Goal: Task Accomplishment & Management: Use online tool/utility

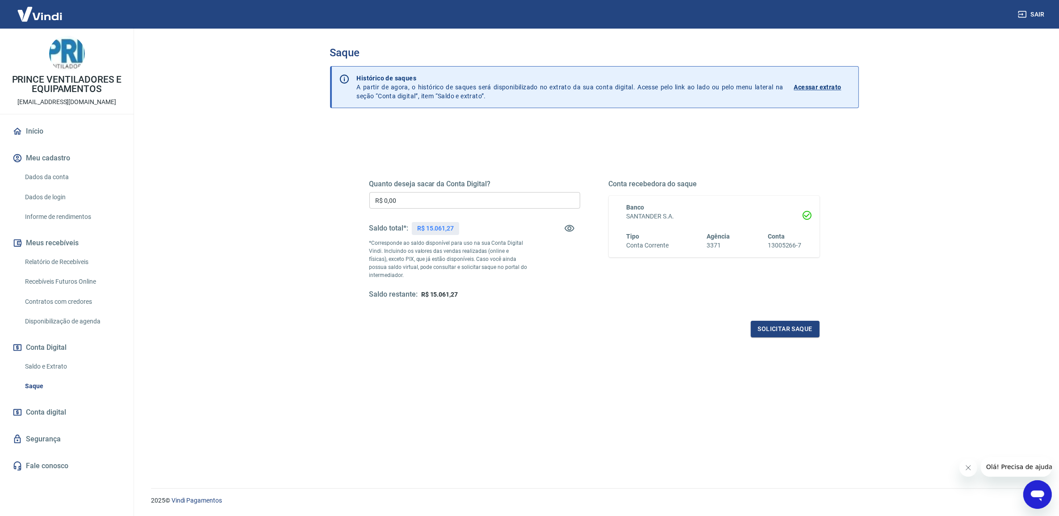
click at [444, 202] on input "R$ 0,00" at bounding box center [474, 200] width 211 height 17
type input "R$ 15.061,27"
click at [821, 327] on div "Quanto deseja sacar da Conta Digital? R$ 15.061,27 ​ Saldo total*: R$ 15.061,27…" at bounding box center [595, 244] width 472 height 208
click at [798, 324] on button "Solicitar saque" at bounding box center [785, 329] width 69 height 17
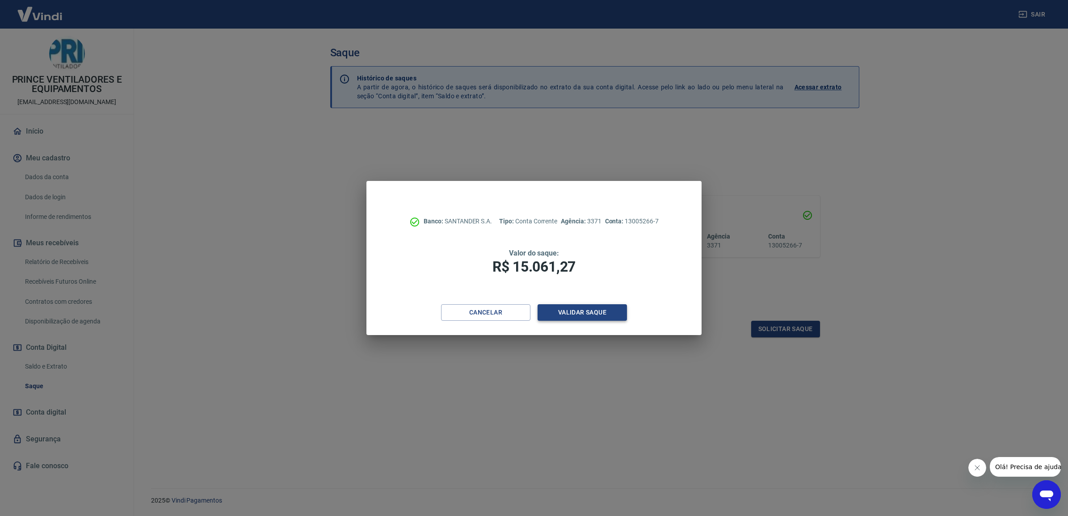
click at [591, 307] on button "Validar saque" at bounding box center [581, 312] width 89 height 17
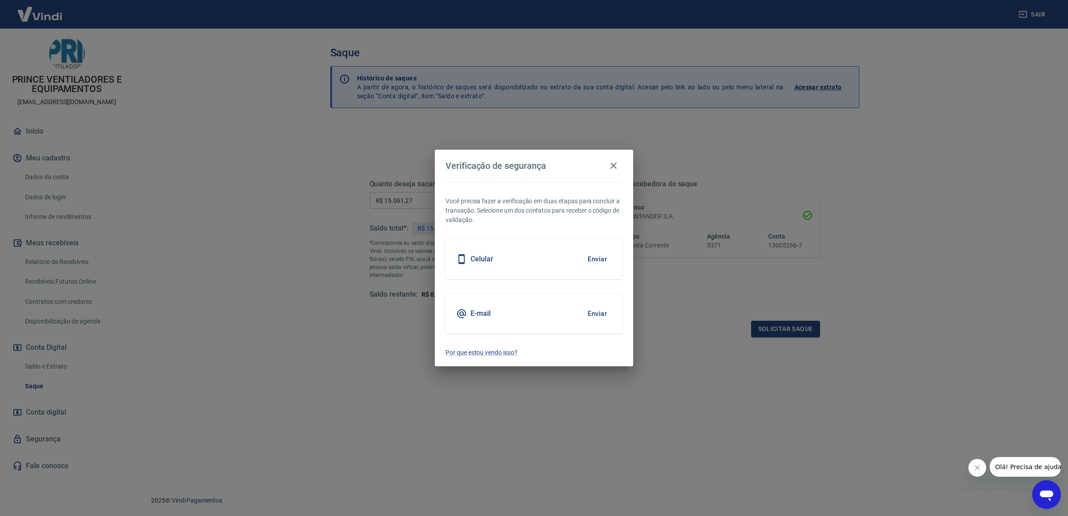
click at [589, 306] on button "Enviar" at bounding box center [597, 313] width 29 height 19
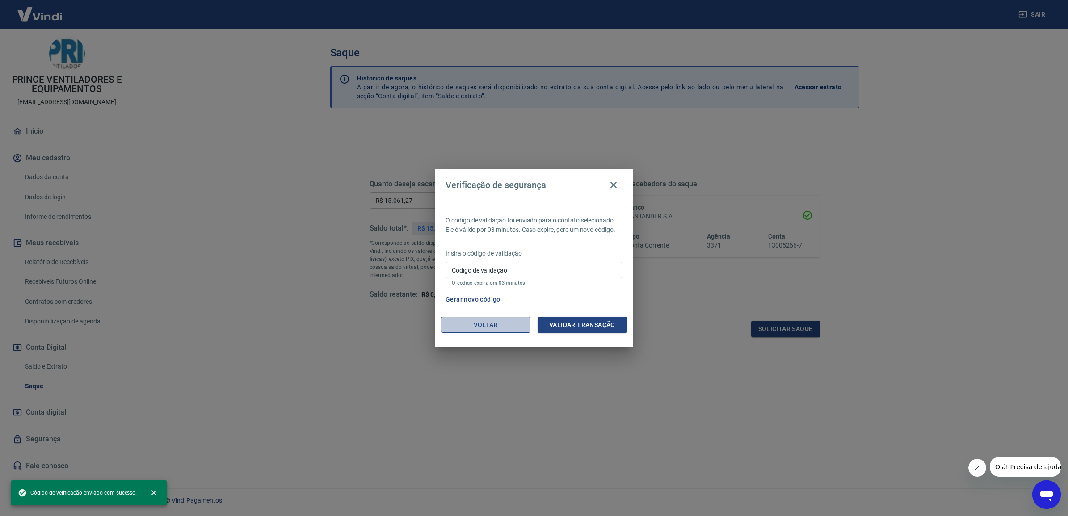
click at [492, 327] on button "Voltar" at bounding box center [485, 325] width 89 height 17
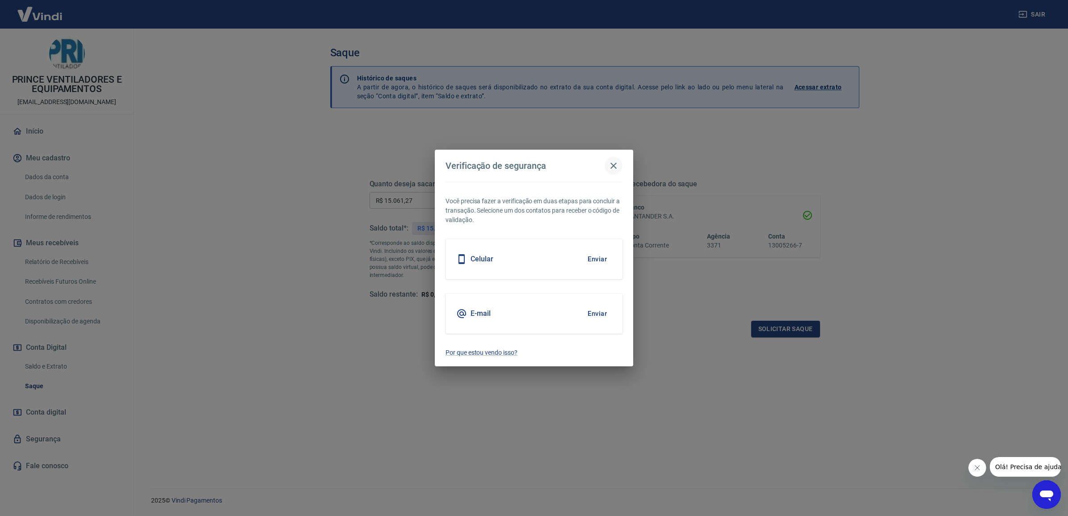
click at [615, 164] on icon "button" at bounding box center [613, 166] width 6 height 6
